Goal: Navigation & Orientation: Go to known website

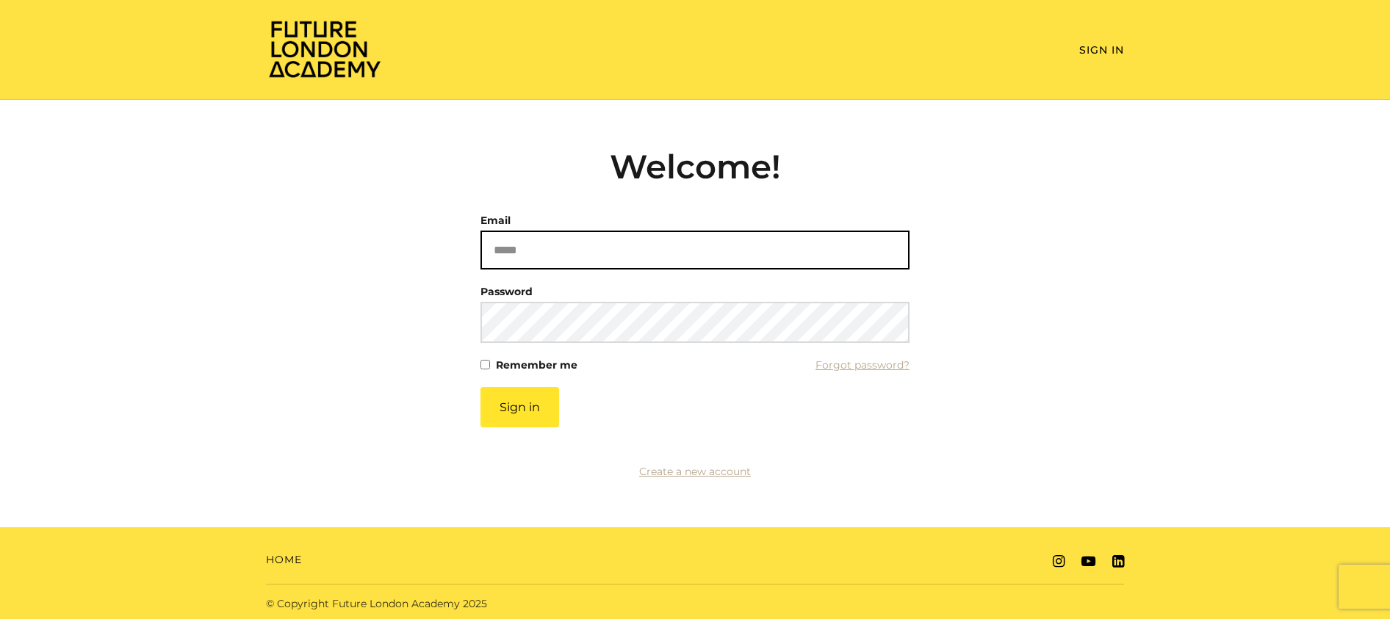
click at [649, 259] on input "Email" at bounding box center [694, 250] width 429 height 39
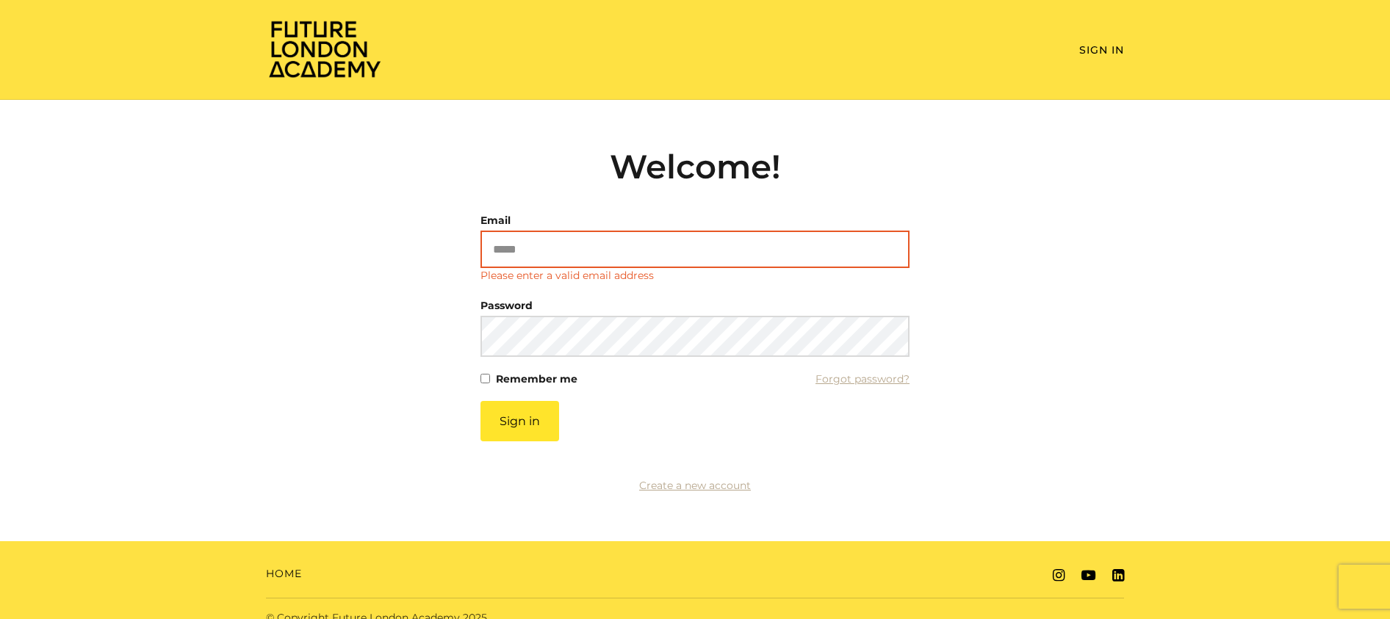
type input "**********"
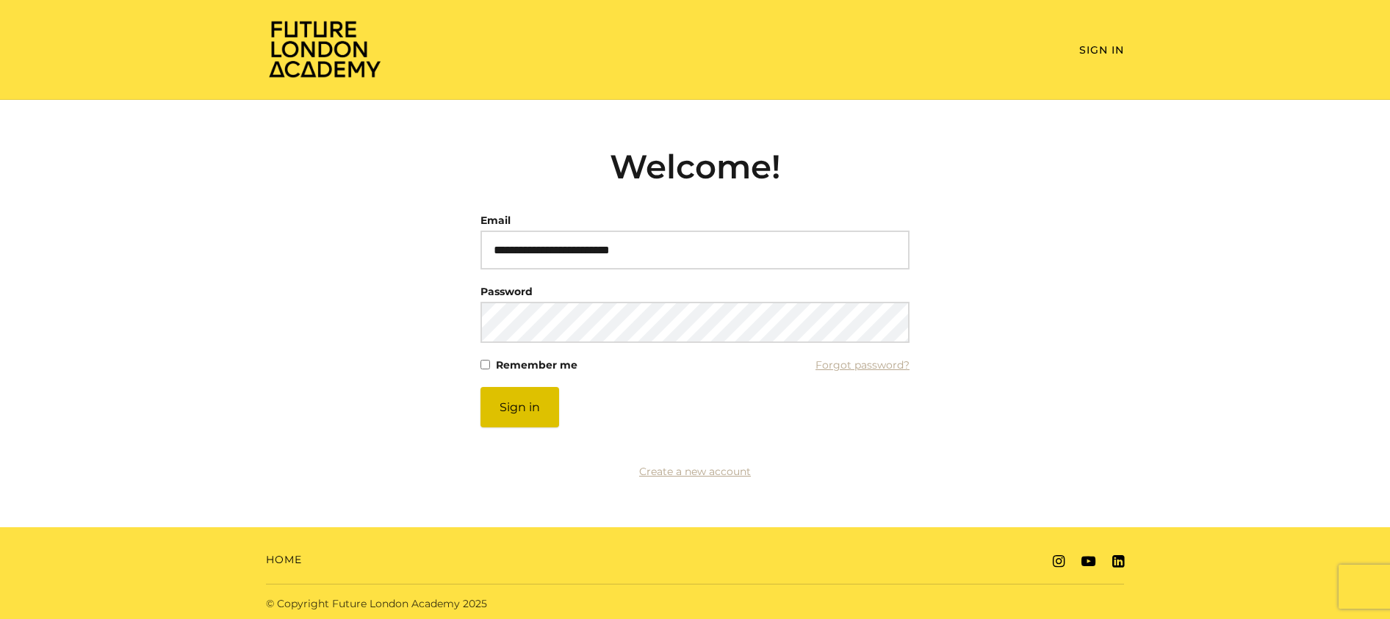
click at [538, 405] on button "Sign in" at bounding box center [519, 407] width 79 height 40
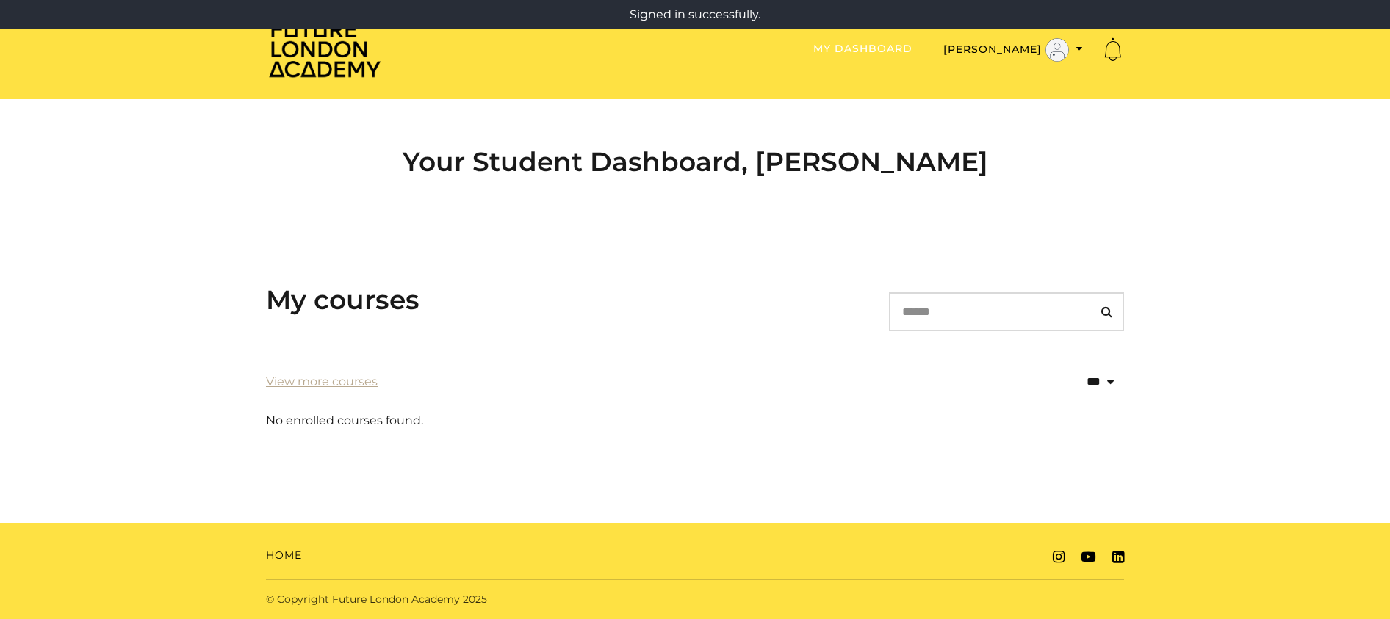
click at [912, 48] on link "My Dashboard" at bounding box center [862, 48] width 99 height 13
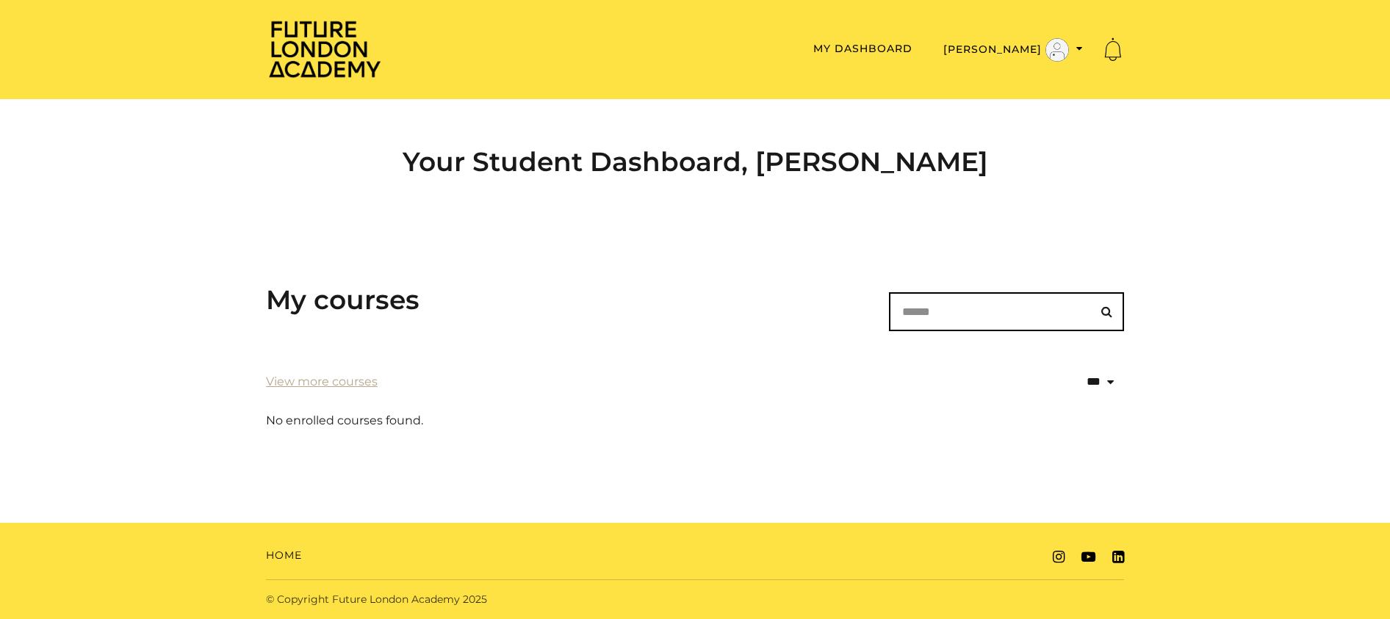
click at [1003, 314] on input "Search" at bounding box center [1006, 311] width 235 height 39
click at [345, 375] on link "View more courses" at bounding box center [322, 382] width 112 height 18
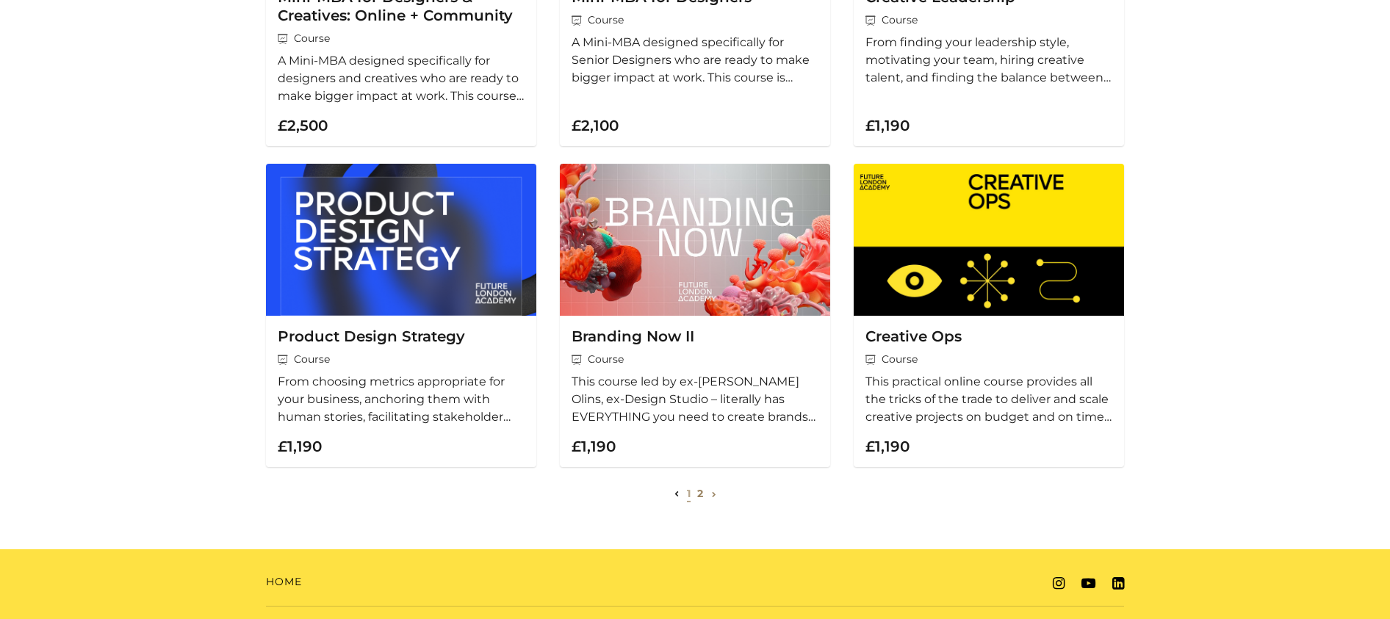
scroll to position [450, 0]
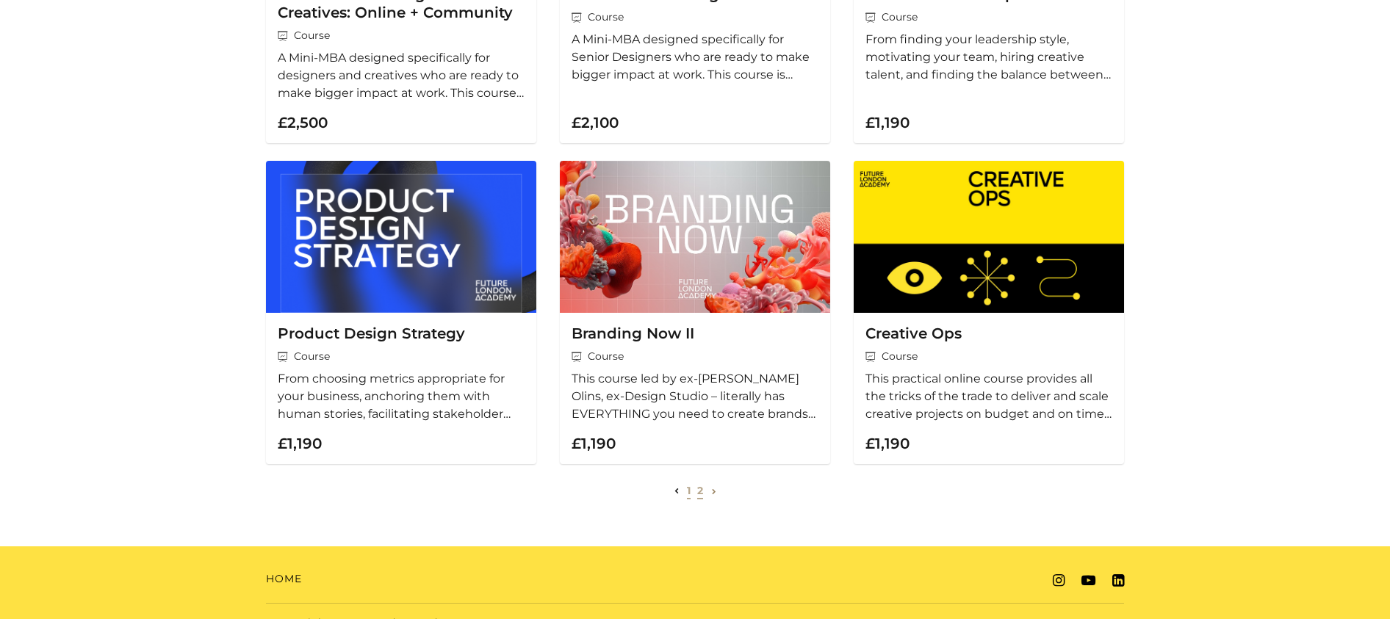
click at [701, 490] on link "2" at bounding box center [700, 490] width 6 height 13
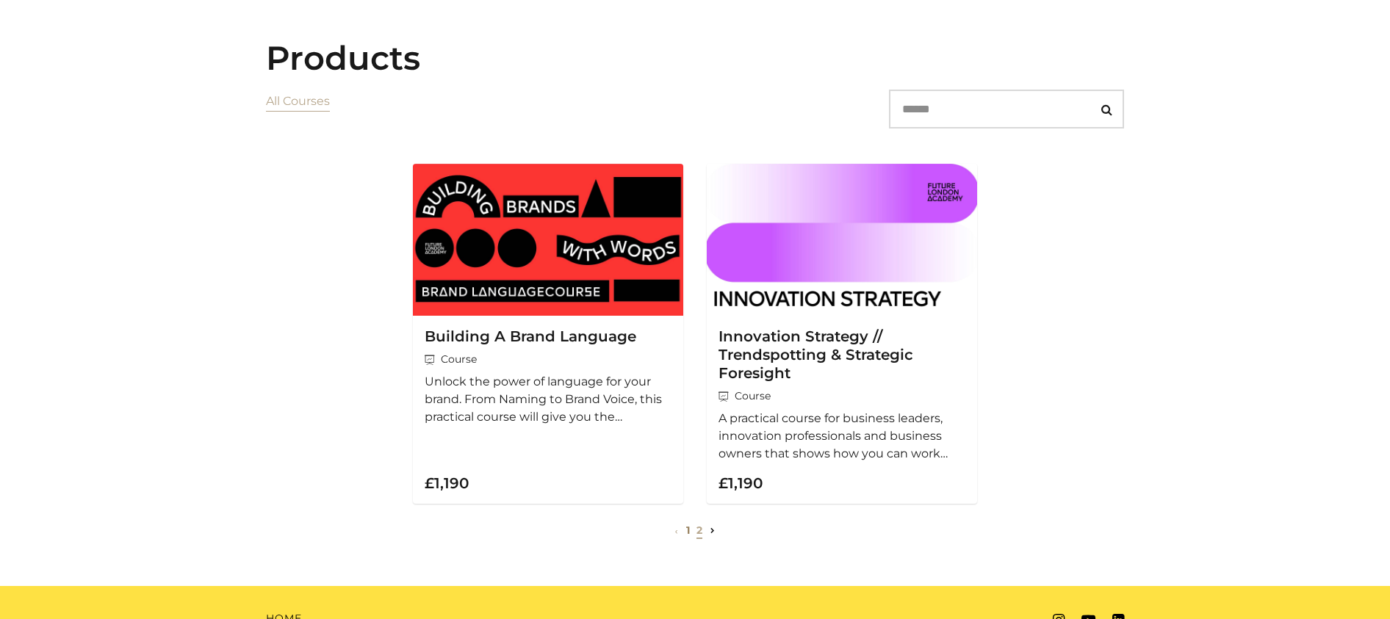
scroll to position [173, 0]
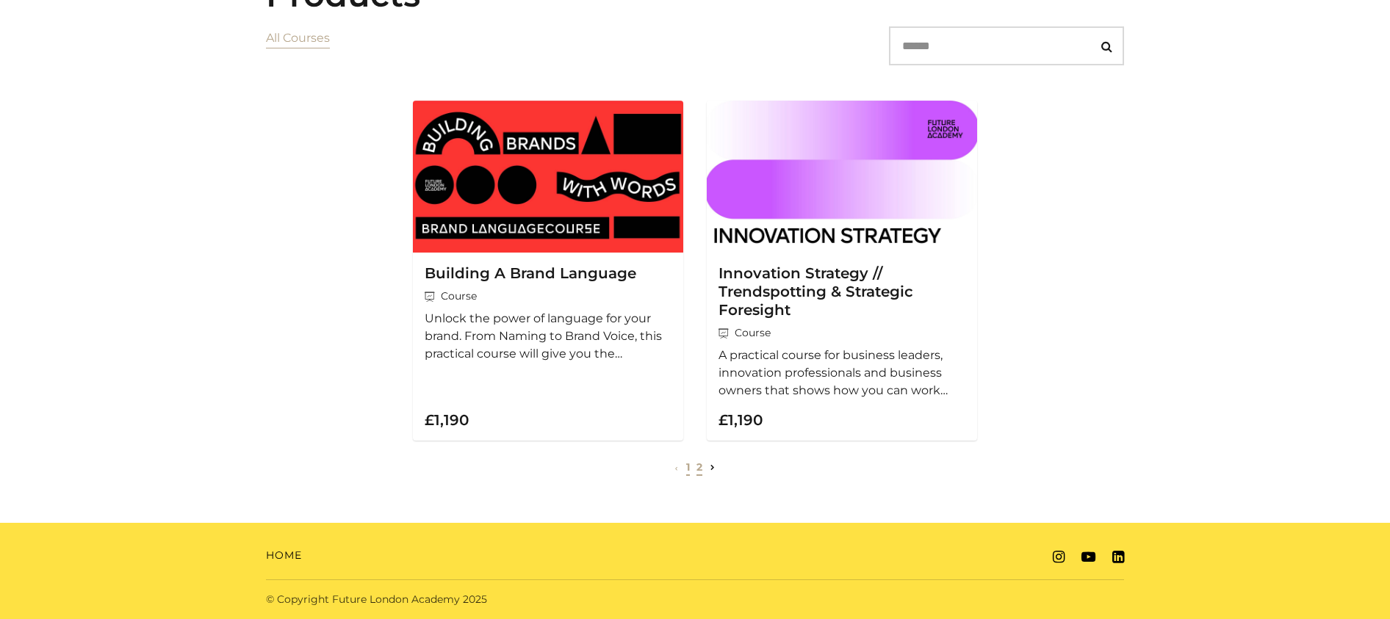
click at [688, 466] on link "1" at bounding box center [688, 467] width 4 height 13
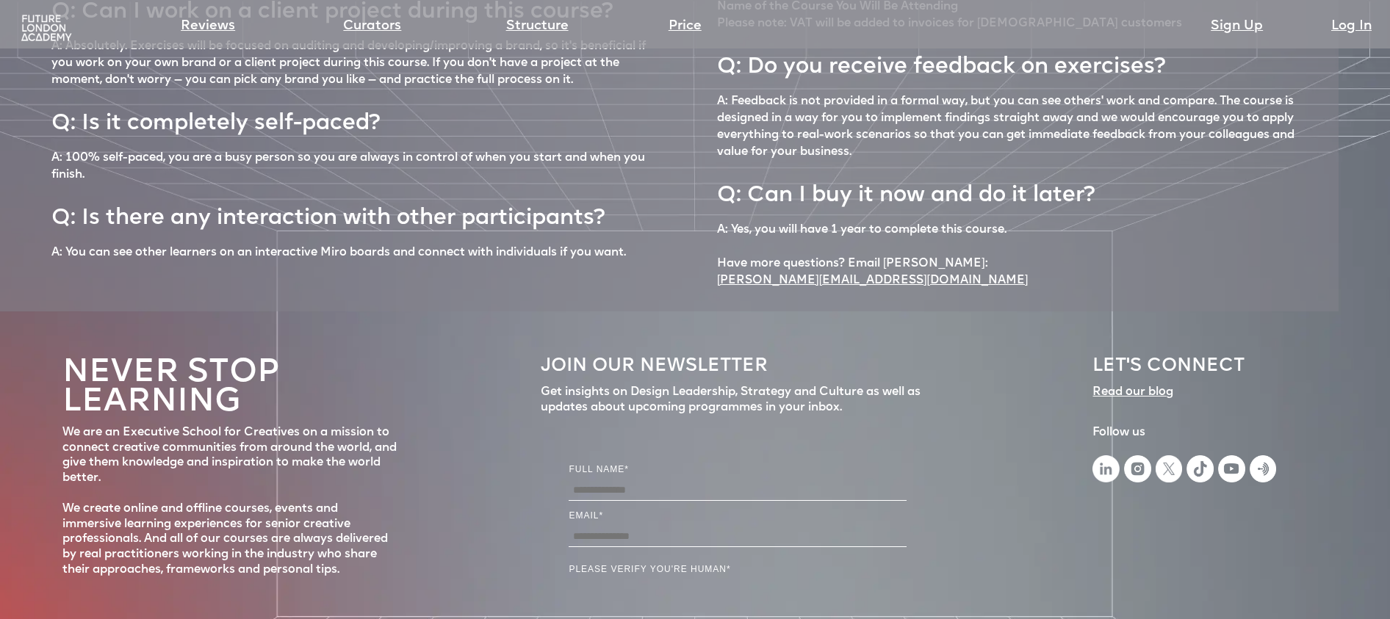
scroll to position [6787, 0]
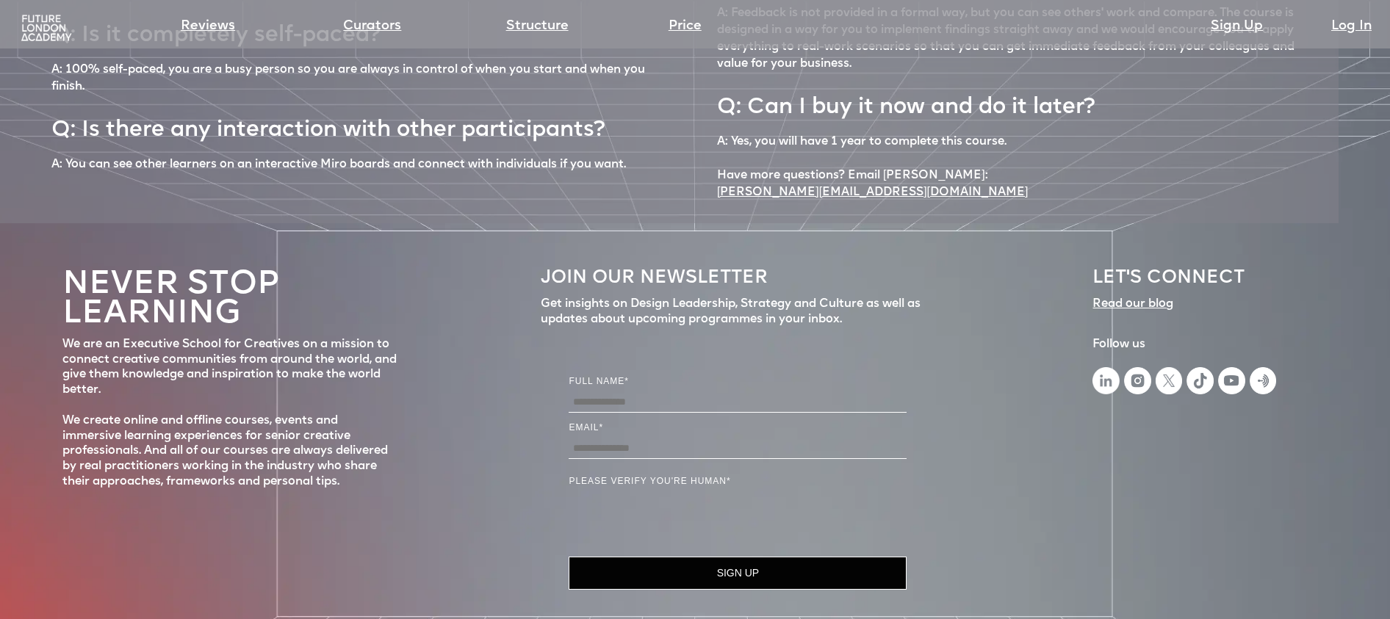
click at [664, 392] on input "Full Name" at bounding box center [738, 402] width 338 height 21
